Goal: Task Accomplishment & Management: Manage account settings

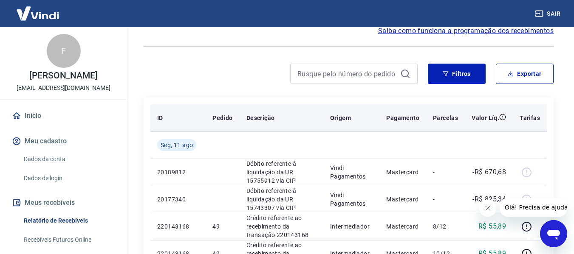
scroll to position [42, 0]
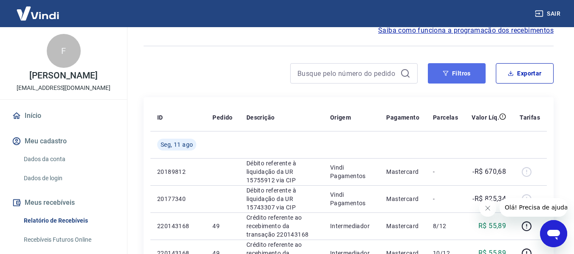
click at [471, 73] on button "Filtros" at bounding box center [457, 73] width 58 height 20
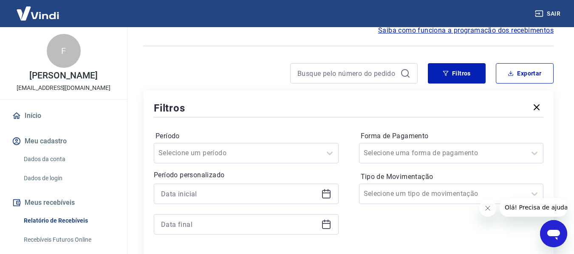
click at [331, 192] on div at bounding box center [246, 194] width 185 height 20
click at [327, 194] on icon at bounding box center [326, 194] width 10 height 10
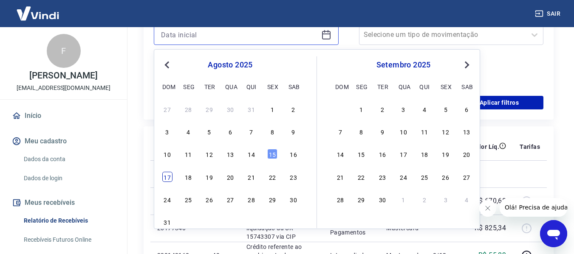
scroll to position [212, 0]
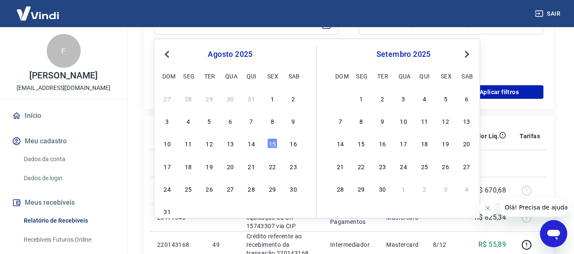
click at [168, 57] on span "Previous Month" at bounding box center [168, 54] width 0 height 10
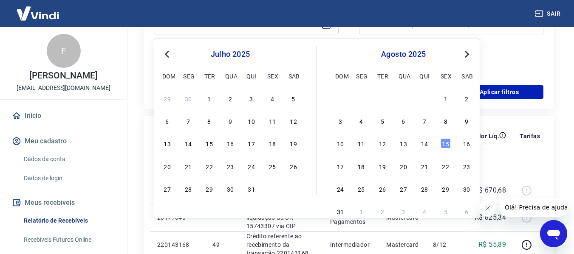
click at [168, 57] on span "Previous Month" at bounding box center [168, 54] width 0 height 10
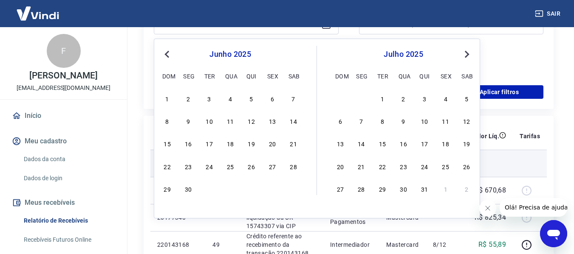
click at [166, 97] on div "1" at bounding box center [167, 98] width 10 height 10
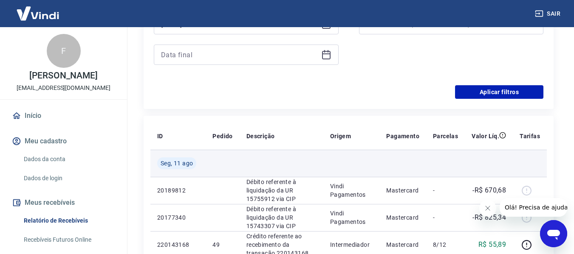
type input "[DATE]"
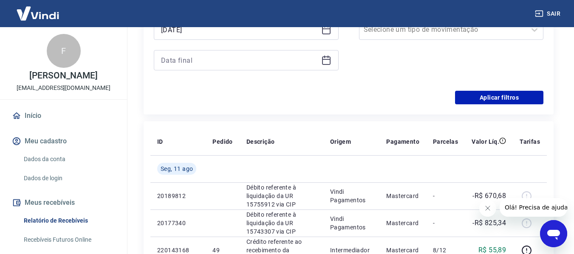
scroll to position [127, 0]
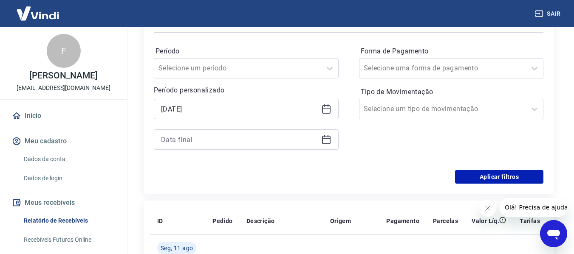
click at [324, 143] on icon at bounding box center [326, 140] width 10 height 10
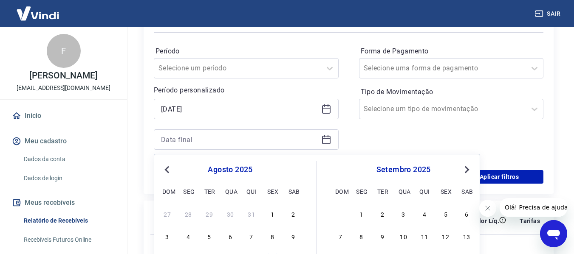
click at [168, 170] on span "Previous Month" at bounding box center [168, 170] width 0 height 10
click at [168, 171] on span "Previous Month" at bounding box center [168, 170] width 0 height 10
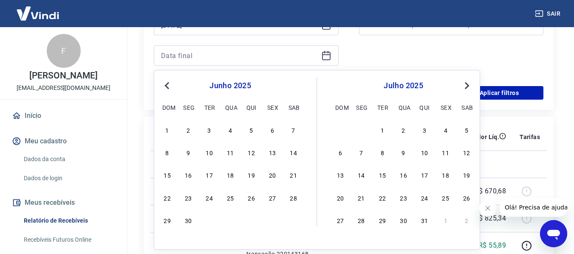
scroll to position [212, 0]
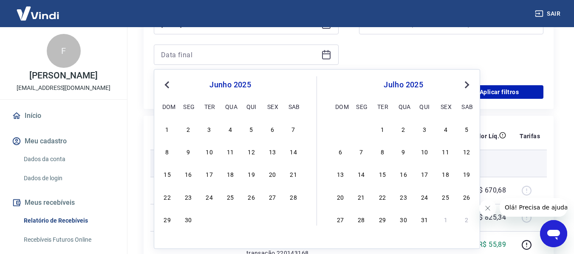
drag, startPoint x: 188, startPoint y: 219, endPoint x: 271, endPoint y: 173, distance: 94.7
click at [188, 220] on div "30" at bounding box center [188, 219] width 10 height 10
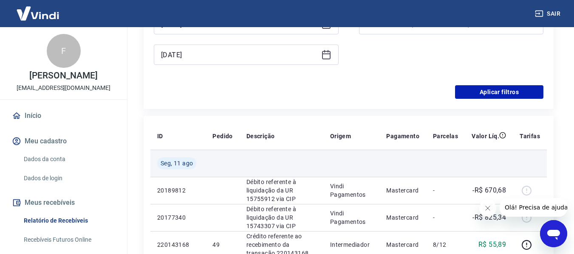
type input "[DATE]"
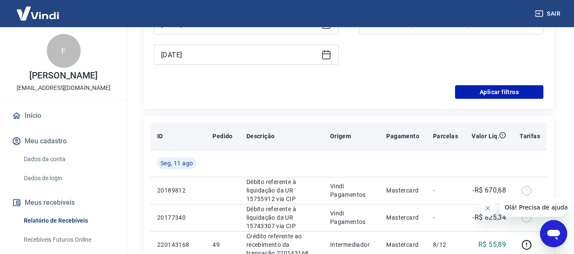
scroll to position [170, 0]
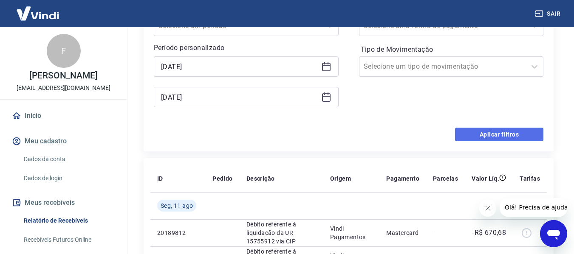
click at [475, 138] on button "Aplicar filtros" at bounding box center [499, 135] width 88 height 14
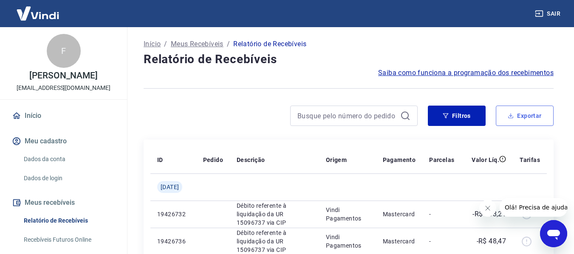
click at [522, 119] on button "Exportar" at bounding box center [525, 116] width 58 height 20
type input "[DATE]"
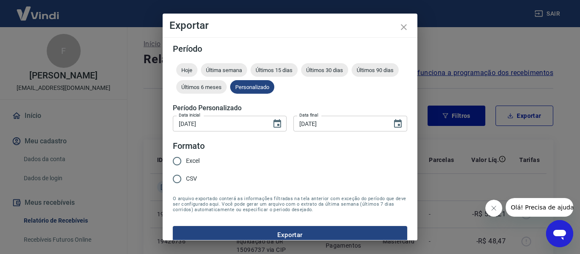
click at [182, 165] on input "Excel" at bounding box center [177, 161] width 18 height 18
radio input "true"
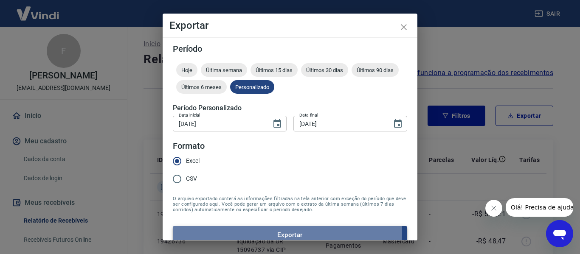
click at [283, 232] on button "Exportar" at bounding box center [290, 235] width 234 height 18
